Goal: Task Accomplishment & Management: Manage account settings

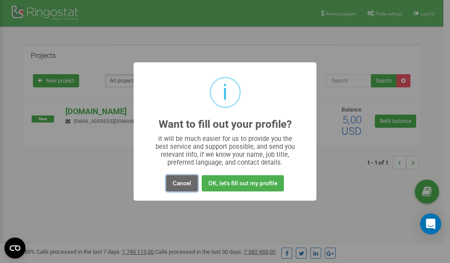
click at [180, 187] on button "Cancel" at bounding box center [182, 183] width 32 height 16
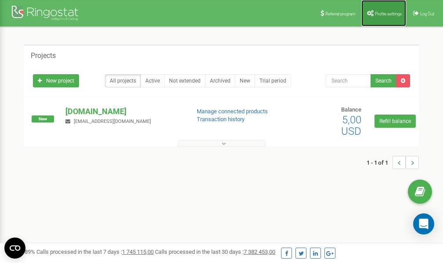
click at [380, 12] on span "Profile settings" at bounding box center [388, 13] width 27 height 5
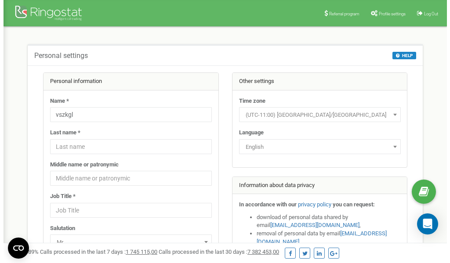
scroll to position [44, 0]
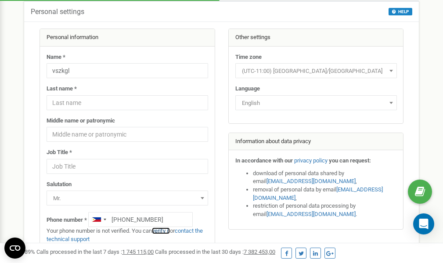
click at [165, 231] on link "verify it" at bounding box center [161, 231] width 18 height 7
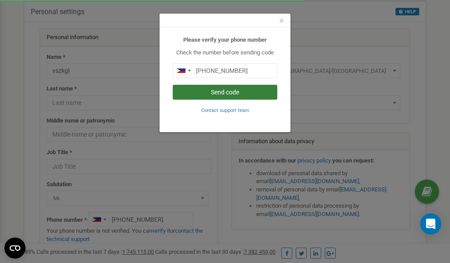
click at [219, 92] on button "Send code" at bounding box center [225, 92] width 105 height 15
